Goal: Transaction & Acquisition: Purchase product/service

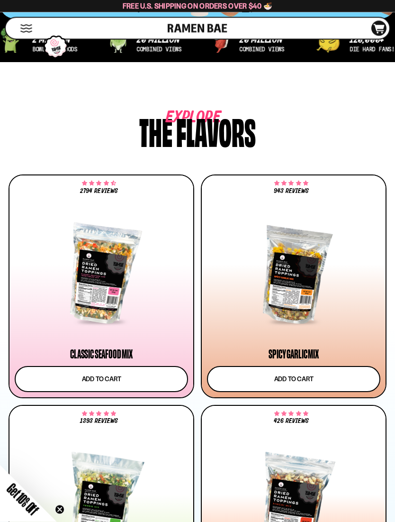
click at [175, 368] on button "Add to cart" at bounding box center [101, 379] width 173 height 26
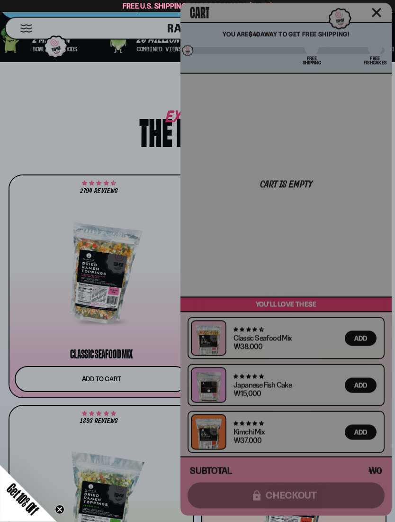
scroll to position [447, 0]
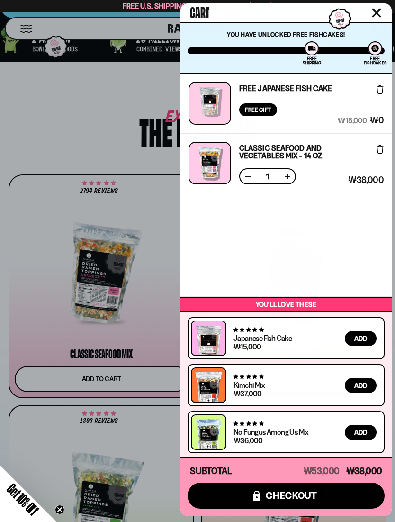
click at [218, 349] on link at bounding box center [208, 343] width 27 height 36
click at [372, 18] on button "Close cart" at bounding box center [377, 13] width 14 height 14
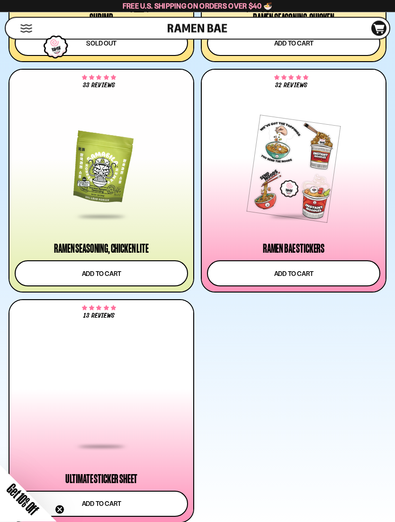
scroll to position [2394, 0]
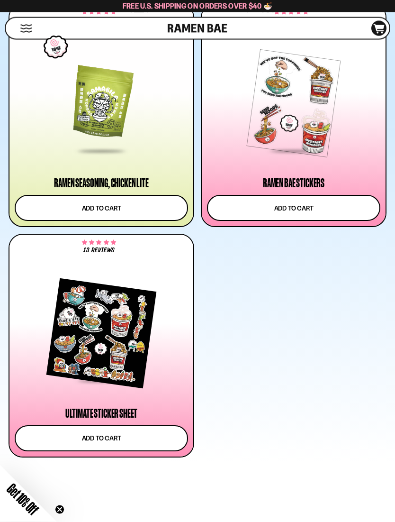
click at [319, 211] on button "Add to cart" at bounding box center [293, 208] width 173 height 26
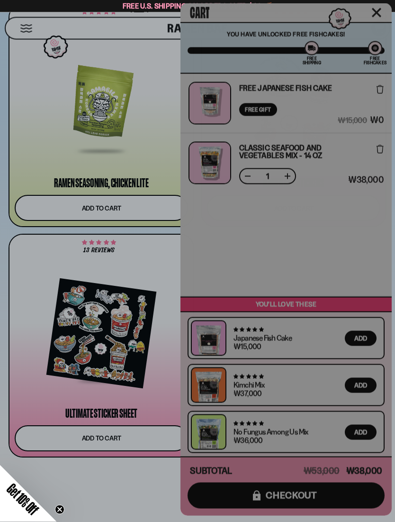
scroll to position [2460, 0]
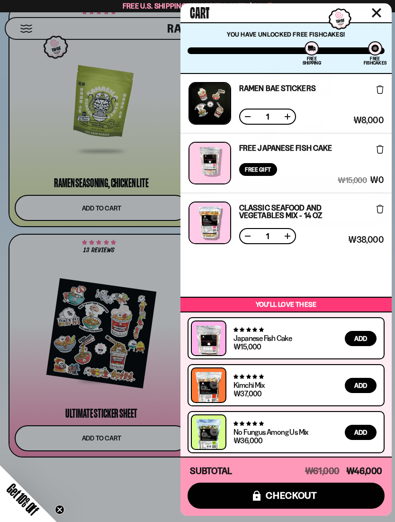
click at [376, 11] on icon "Close cart" at bounding box center [376, 12] width 9 height 9
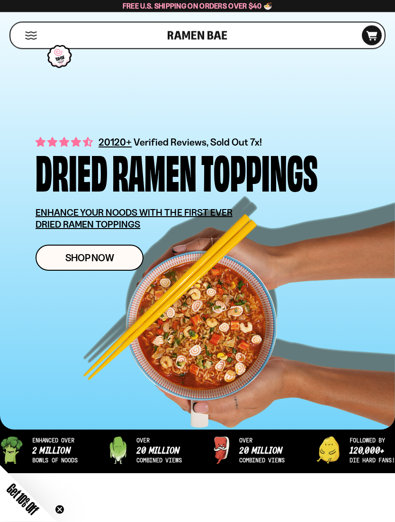
scroll to position [45, 0]
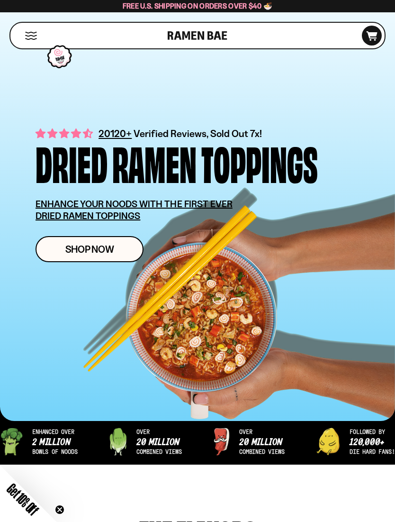
click at [26, 32] on button "Mobile Menu Trigger" at bounding box center [31, 36] width 13 height 8
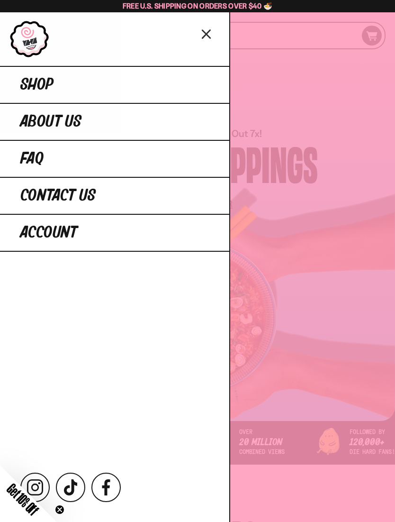
click at [321, 332] on div at bounding box center [197, 261] width 395 height 522
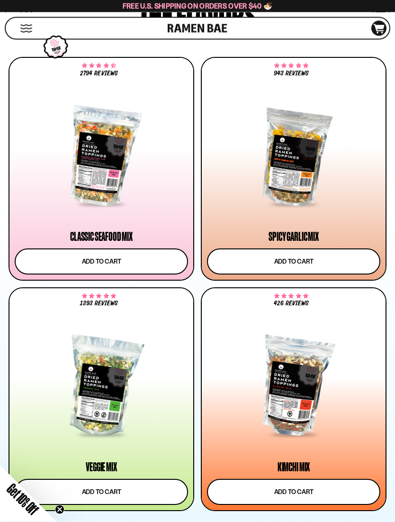
scroll to position [567, 0]
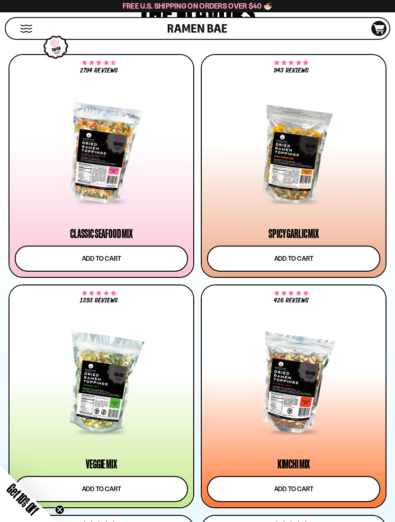
click at [163, 257] on button "Add to cart" at bounding box center [101, 258] width 173 height 26
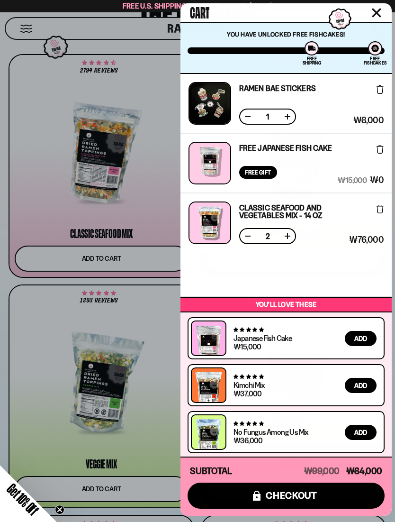
click at [252, 234] on button at bounding box center [247, 235] width 9 height 9
